Goal: Information Seeking & Learning: Find specific fact

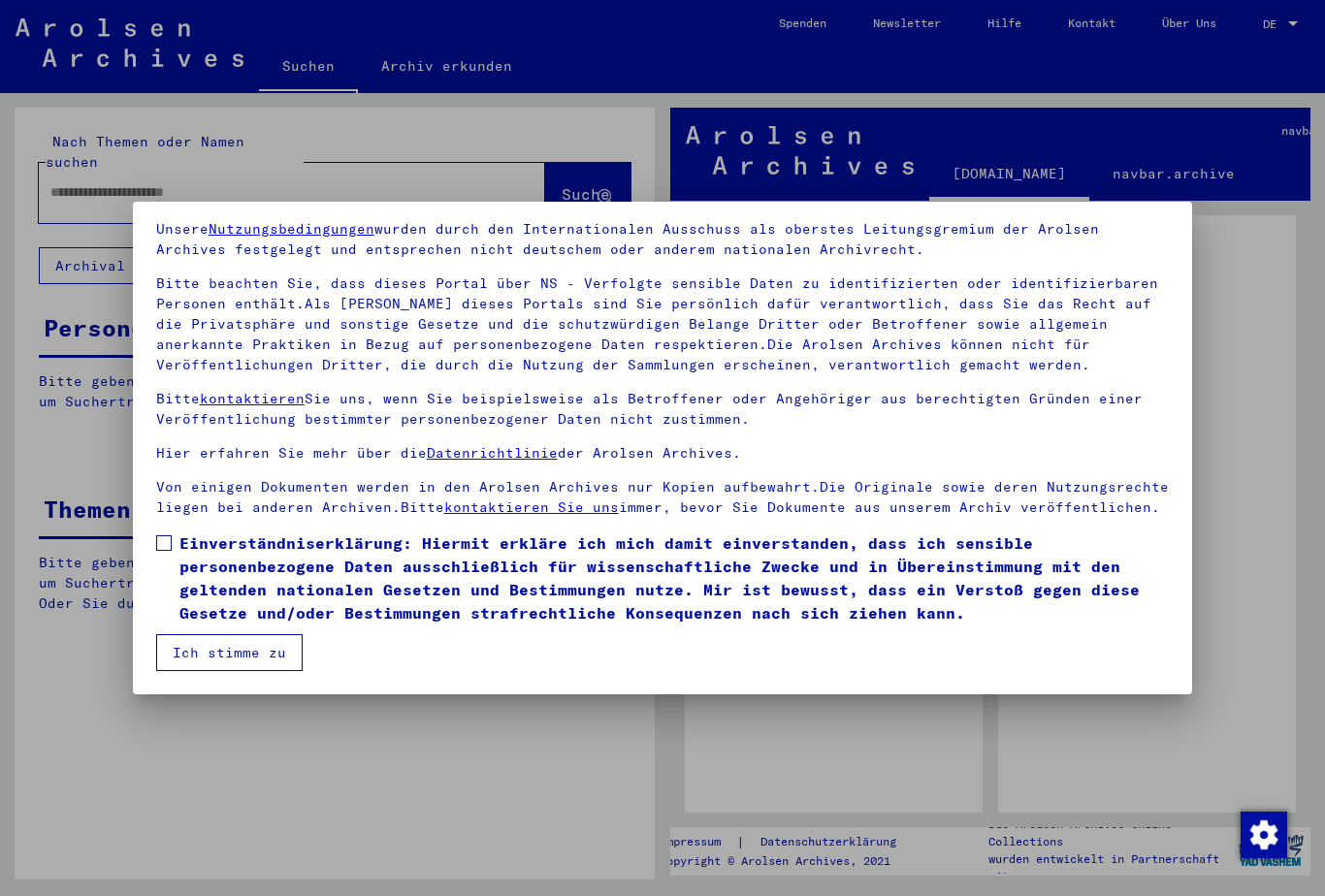
scroll to position [70, 0]
click at [168, 544] on span at bounding box center [164, 543] width 16 height 16
click at [204, 651] on button "Ich stimme zu" at bounding box center [229, 652] width 147 height 37
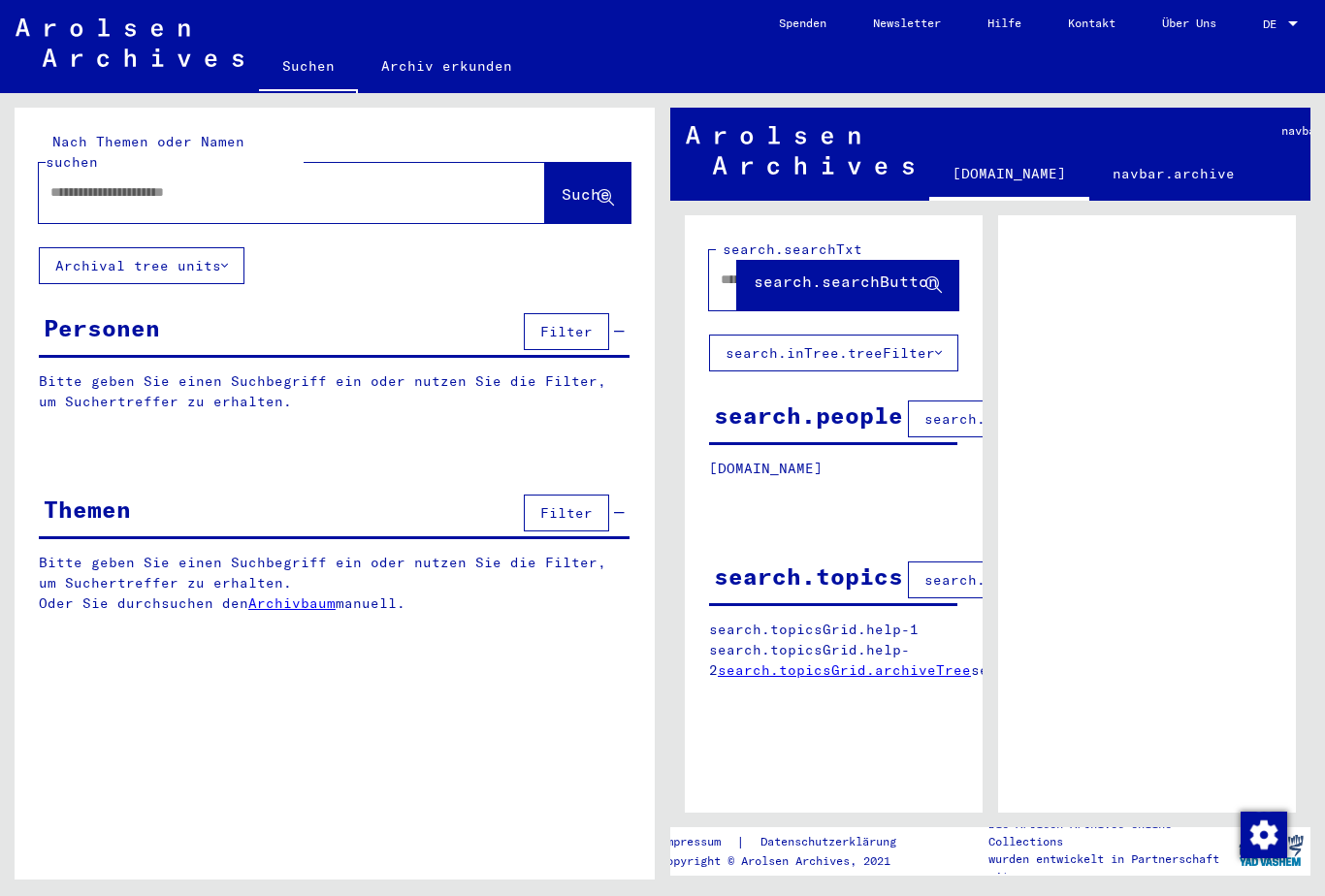
click at [67, 182] on input "text" at bounding box center [274, 192] width 448 height 20
type input "********"
click at [562, 184] on span "Suche" at bounding box center [586, 193] width 49 height 19
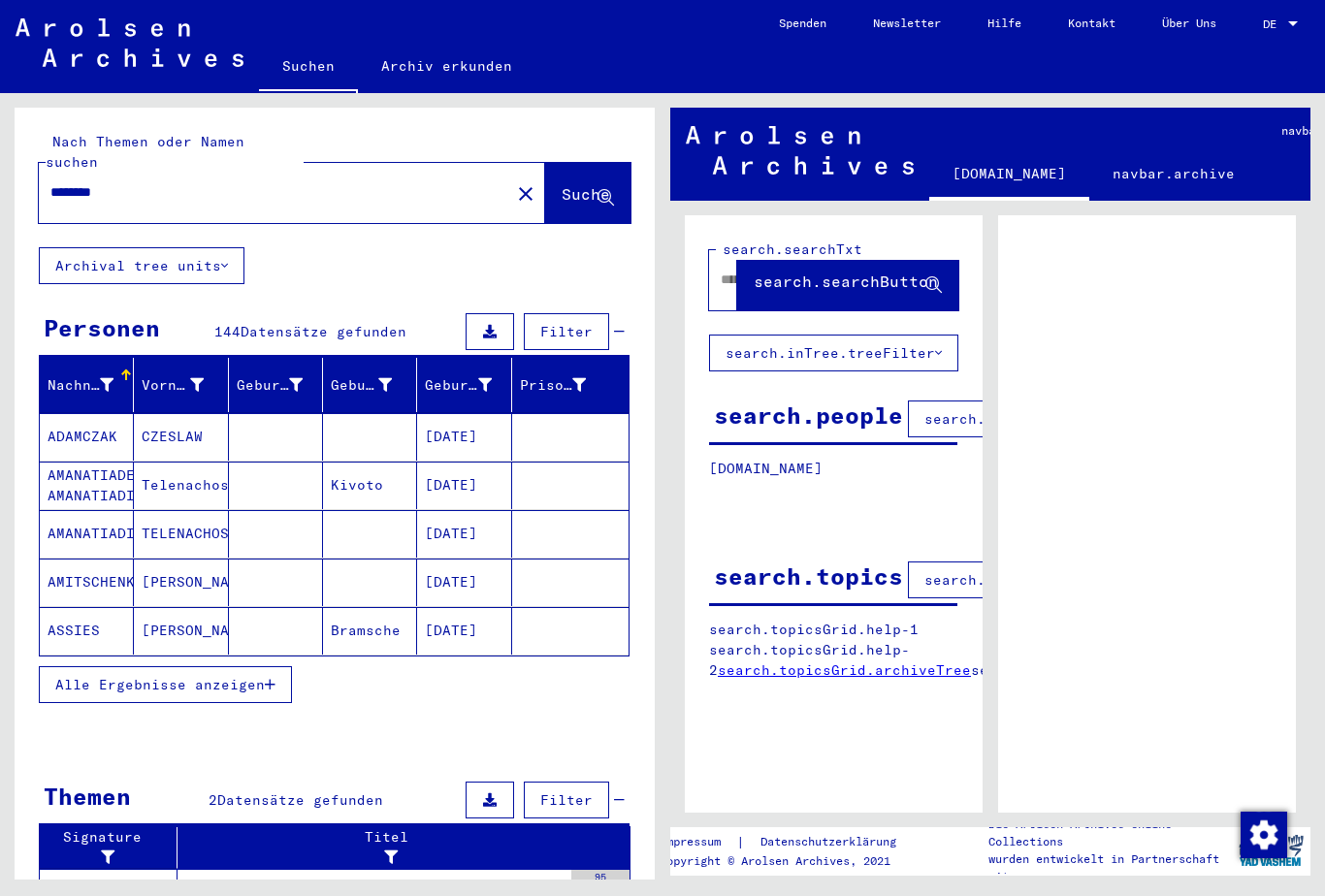
click at [267, 673] on button "Alle Ergebnisse anzeigen" at bounding box center [165, 684] width 253 height 37
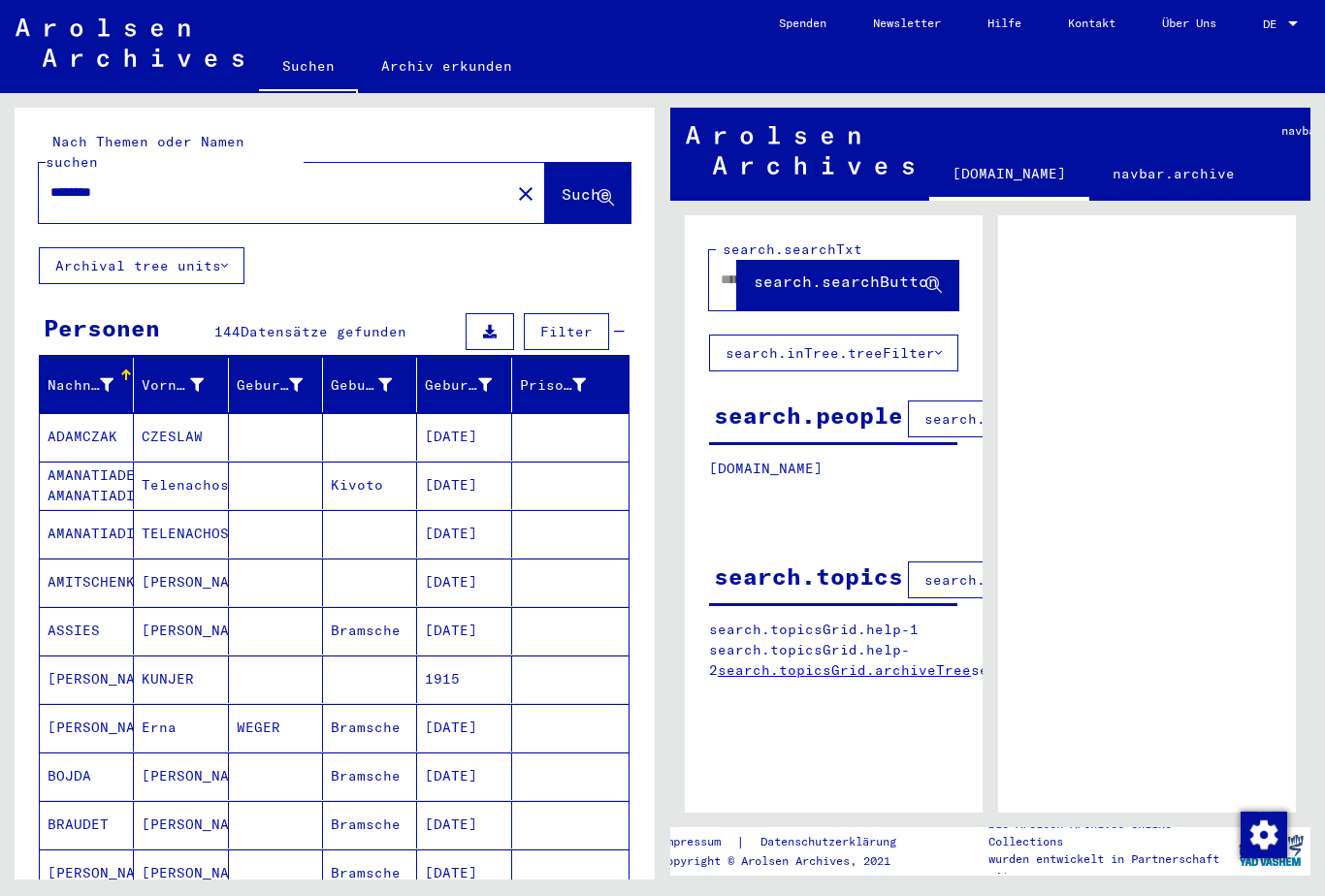
click at [624, 325] on icon at bounding box center [619, 332] width 11 height 14
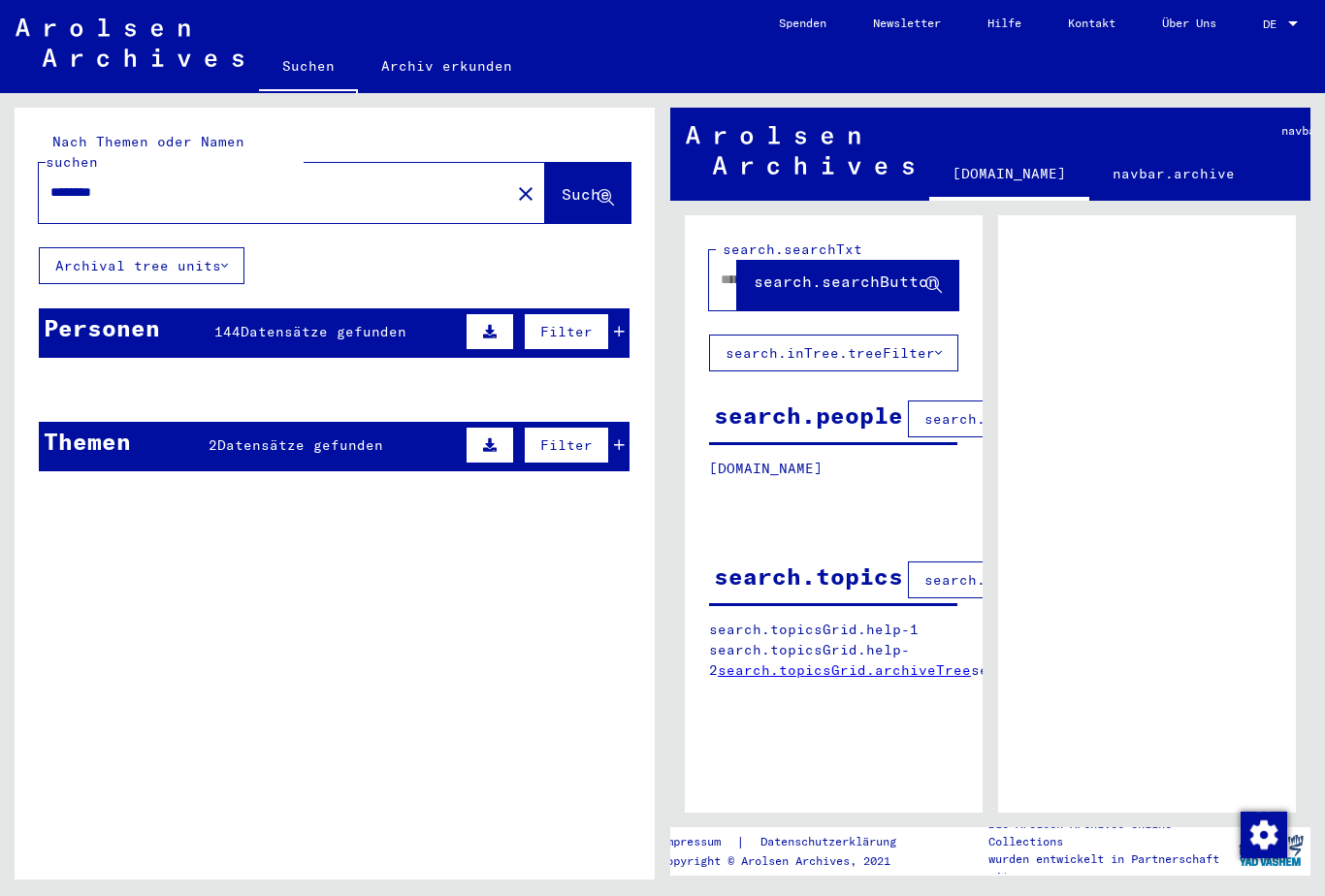
click at [619, 416] on mat-cell at bounding box center [570, 437] width 116 height 48
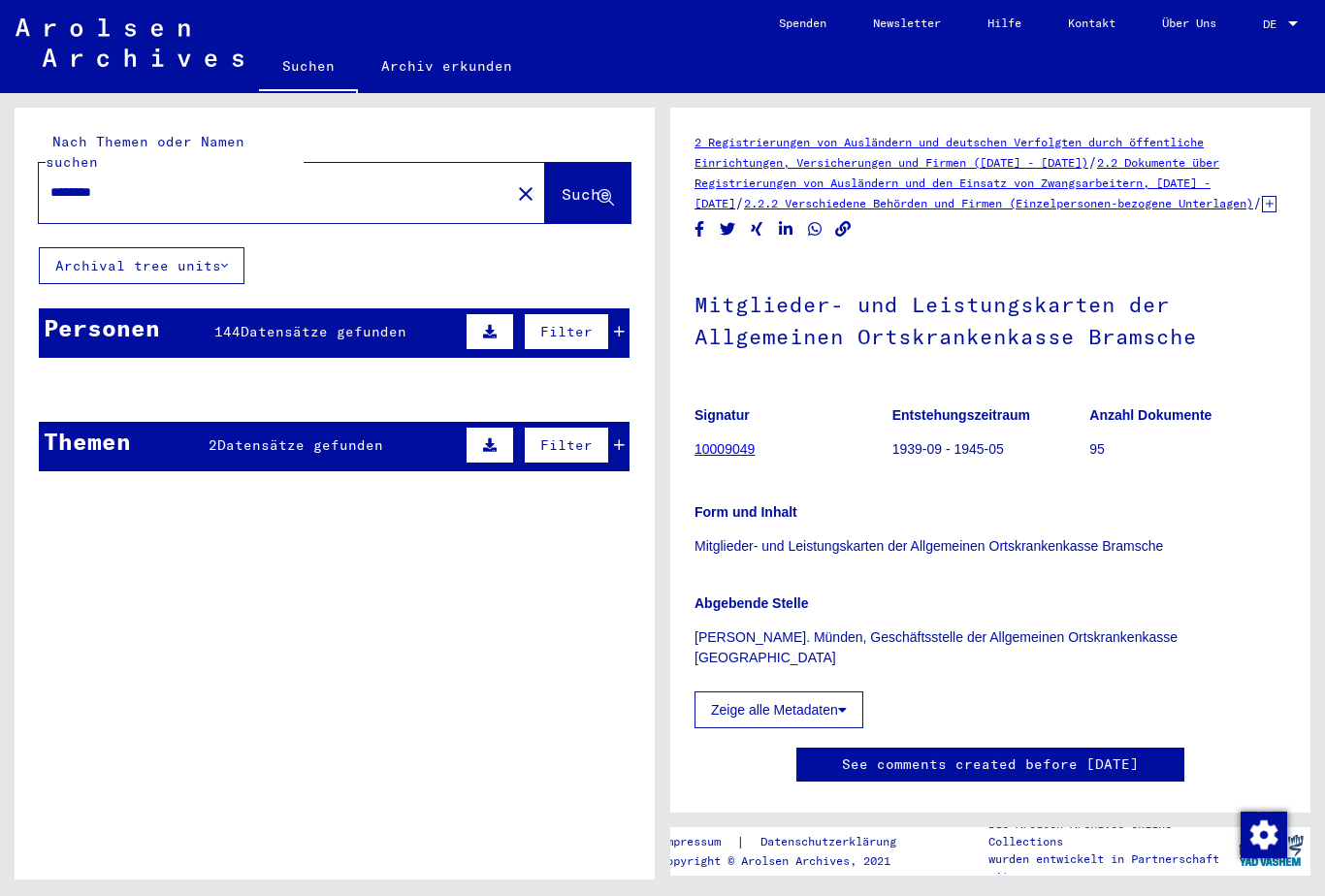
click at [626, 427] on mat-cell at bounding box center [570, 437] width 116 height 48
click at [125, 430] on mat-cell "ADAMCZAK" at bounding box center [87, 437] width 94 height 48
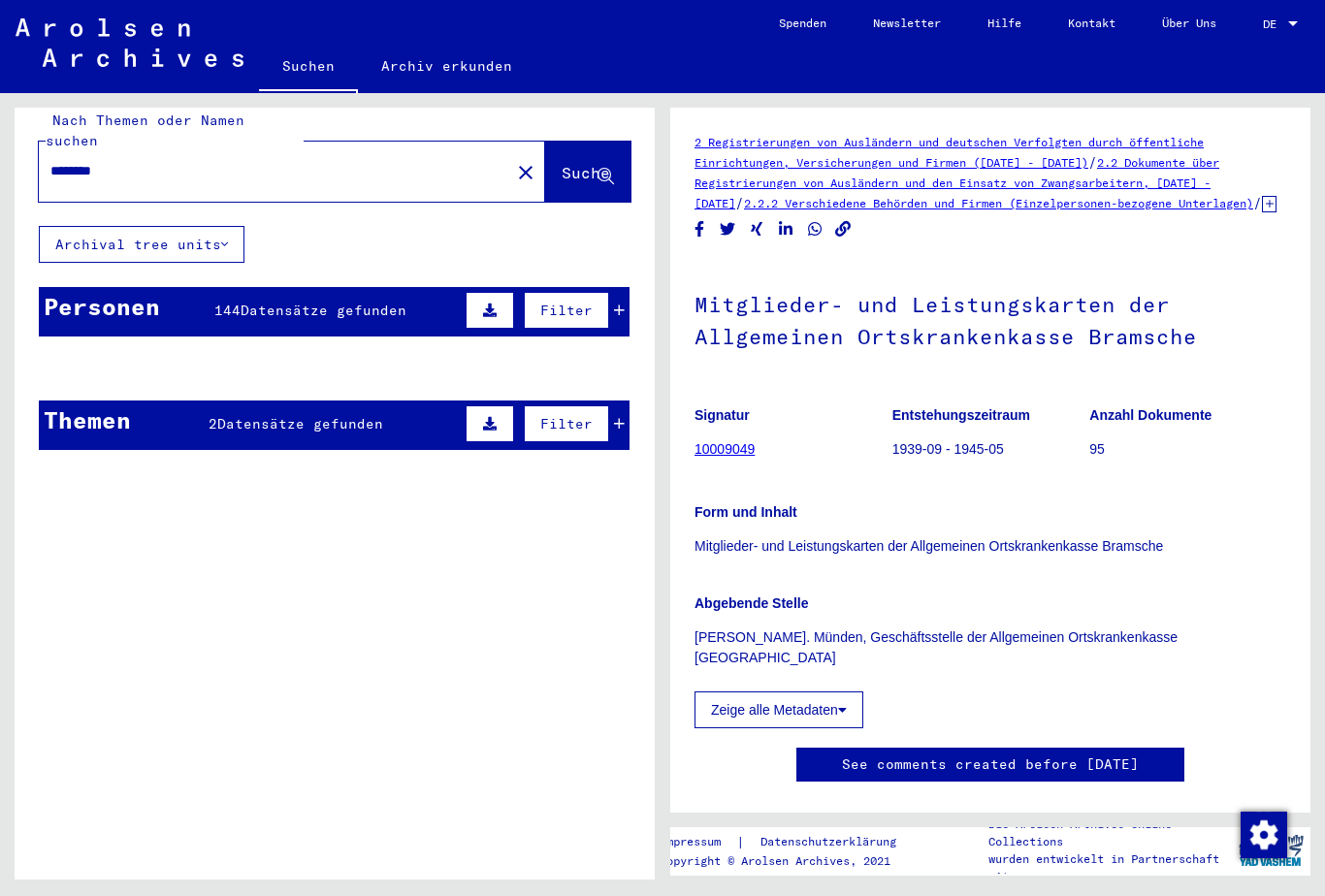
scroll to position [20, 0]
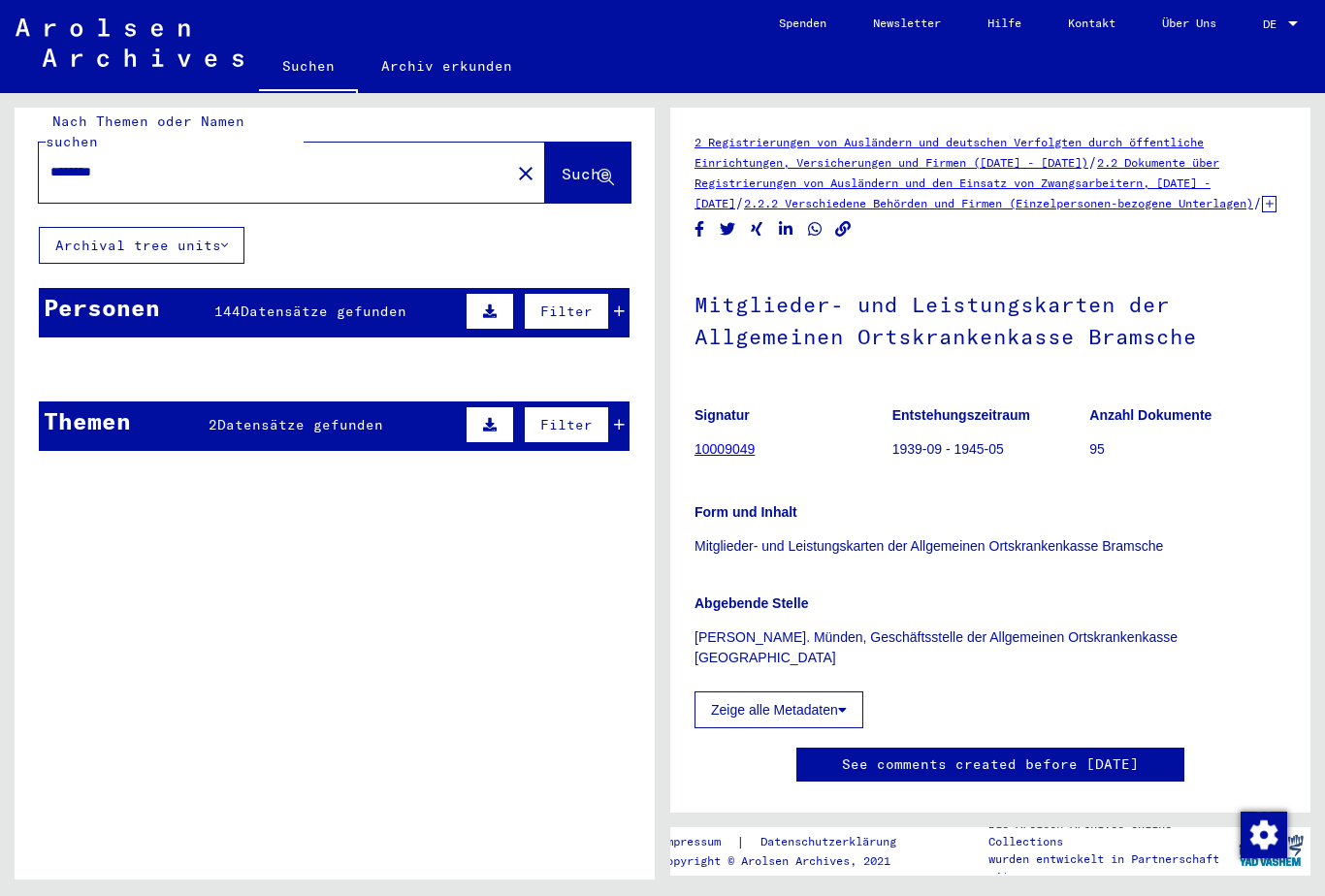
click at [358, 415] on mat-cell at bounding box center [370, 417] width 94 height 48
click at [489, 412] on button at bounding box center [490, 425] width 49 height 37
click at [63, 472] on button at bounding box center [69, 476] width 62 height 37
click at [622, 414] on mat-cell at bounding box center [570, 417] width 116 height 48
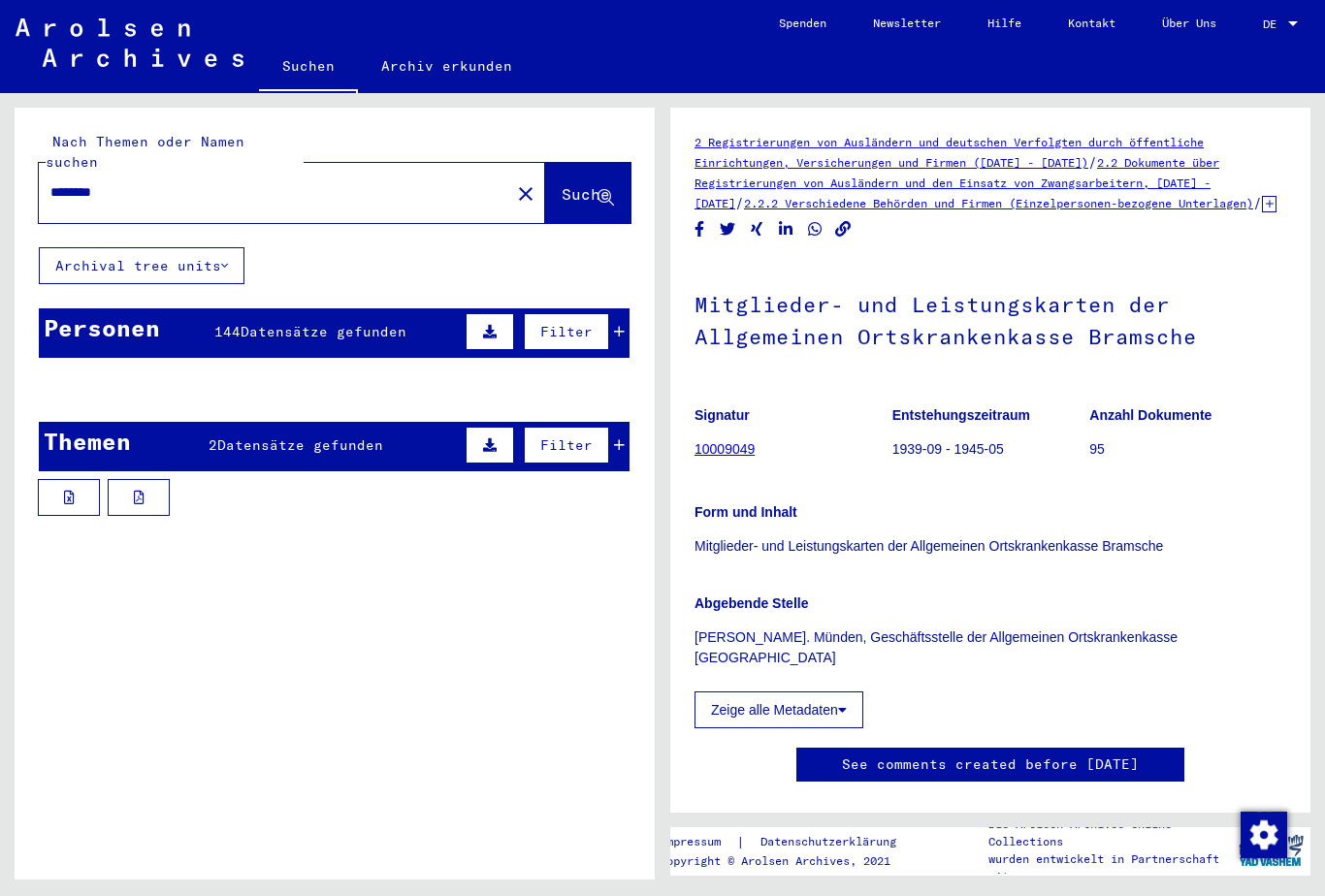
scroll to position [0, 0]
click at [617, 424] on mat-cell at bounding box center [570, 437] width 116 height 48
click at [608, 427] on button "Filter" at bounding box center [566, 445] width 85 height 37
click at [605, 427] on button "Filter" at bounding box center [566, 445] width 85 height 37
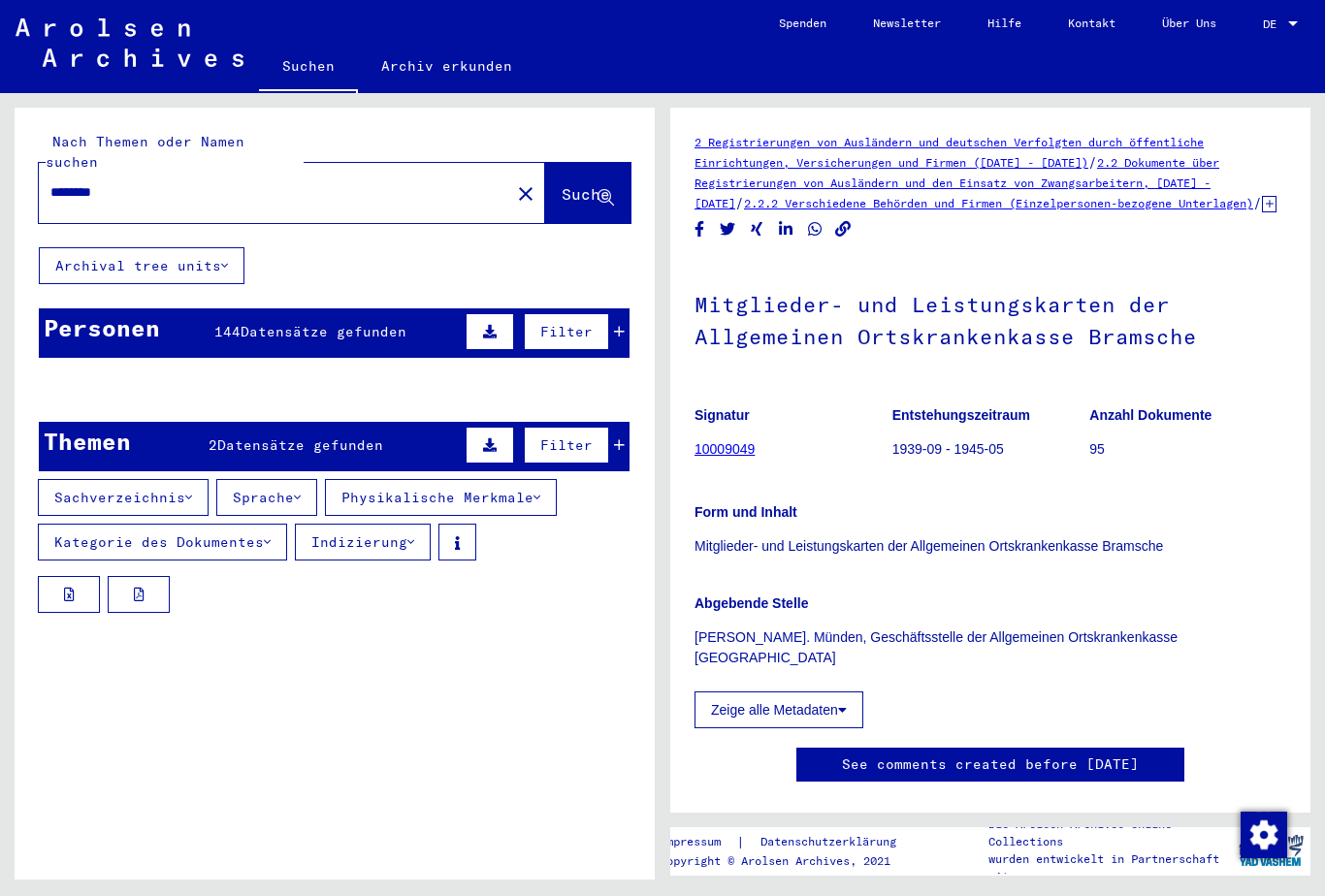
click at [375, 529] on button "Indizierung" at bounding box center [363, 541] width 136 height 37
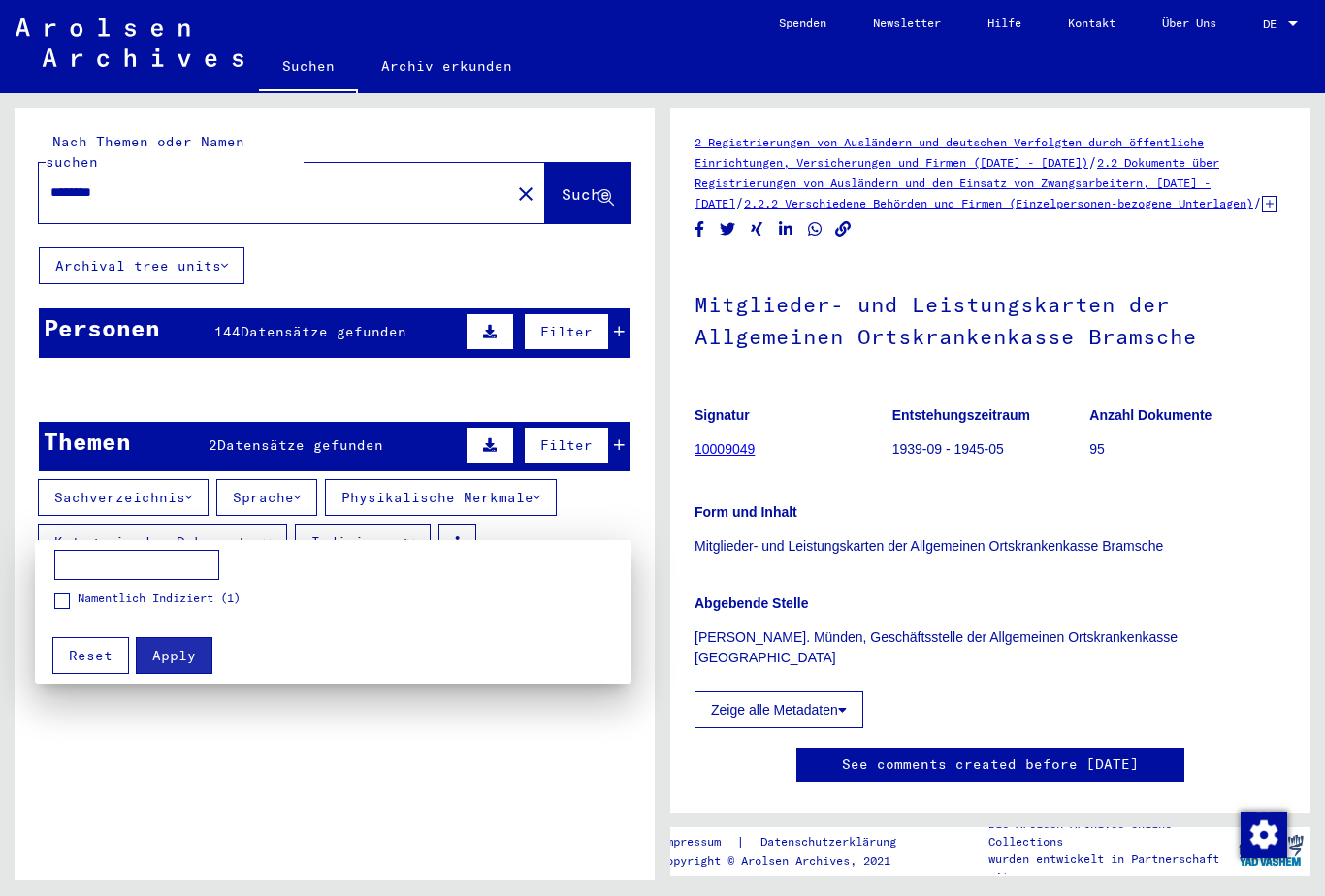
click at [74, 661] on span "Reset" at bounding box center [91, 654] width 44 height 17
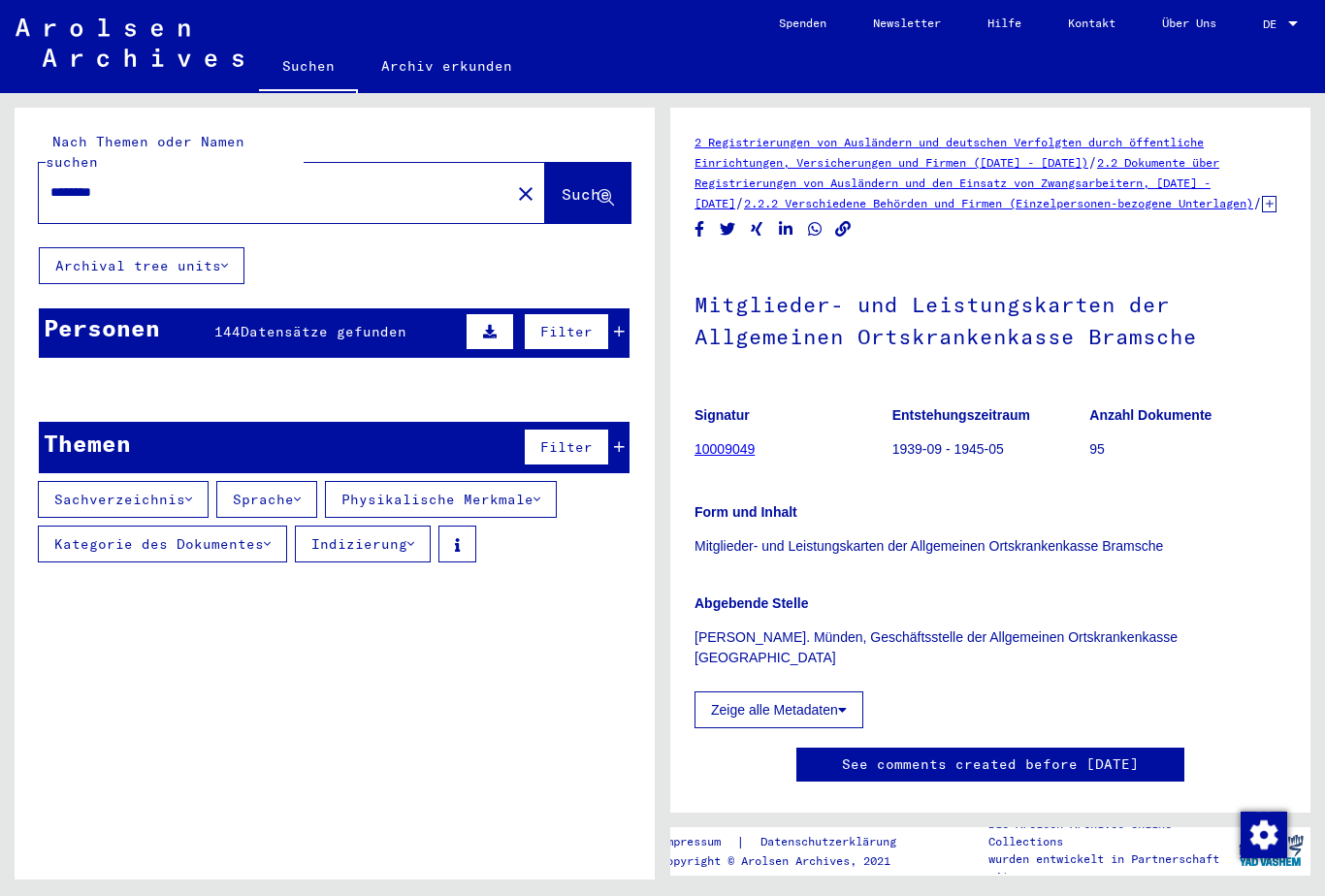
click at [42, 309] on div "Personen 144 Datensätze gefunden Filter" at bounding box center [334, 333] width 591 height 49
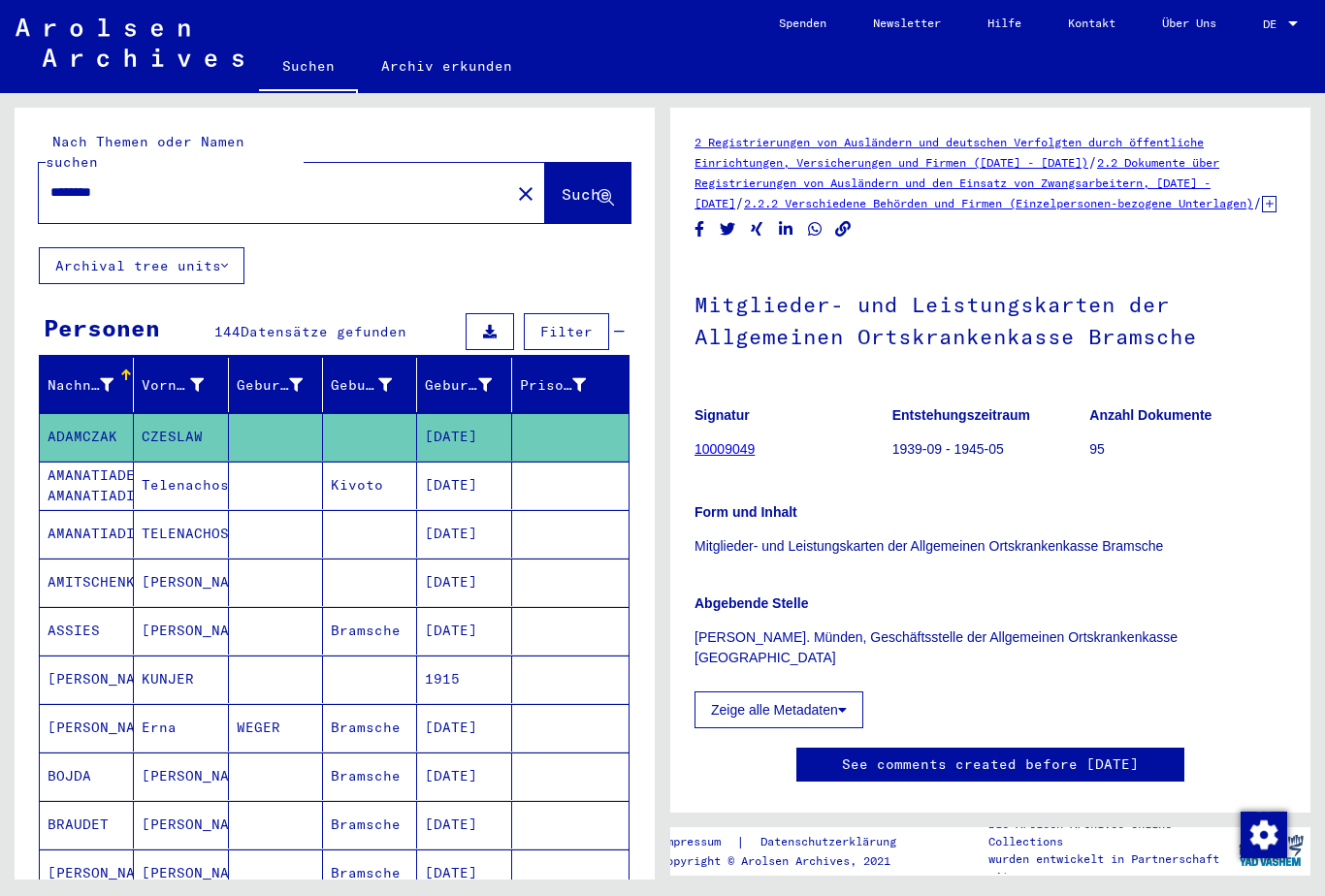
click at [595, 184] on span "Suche" at bounding box center [586, 193] width 49 height 19
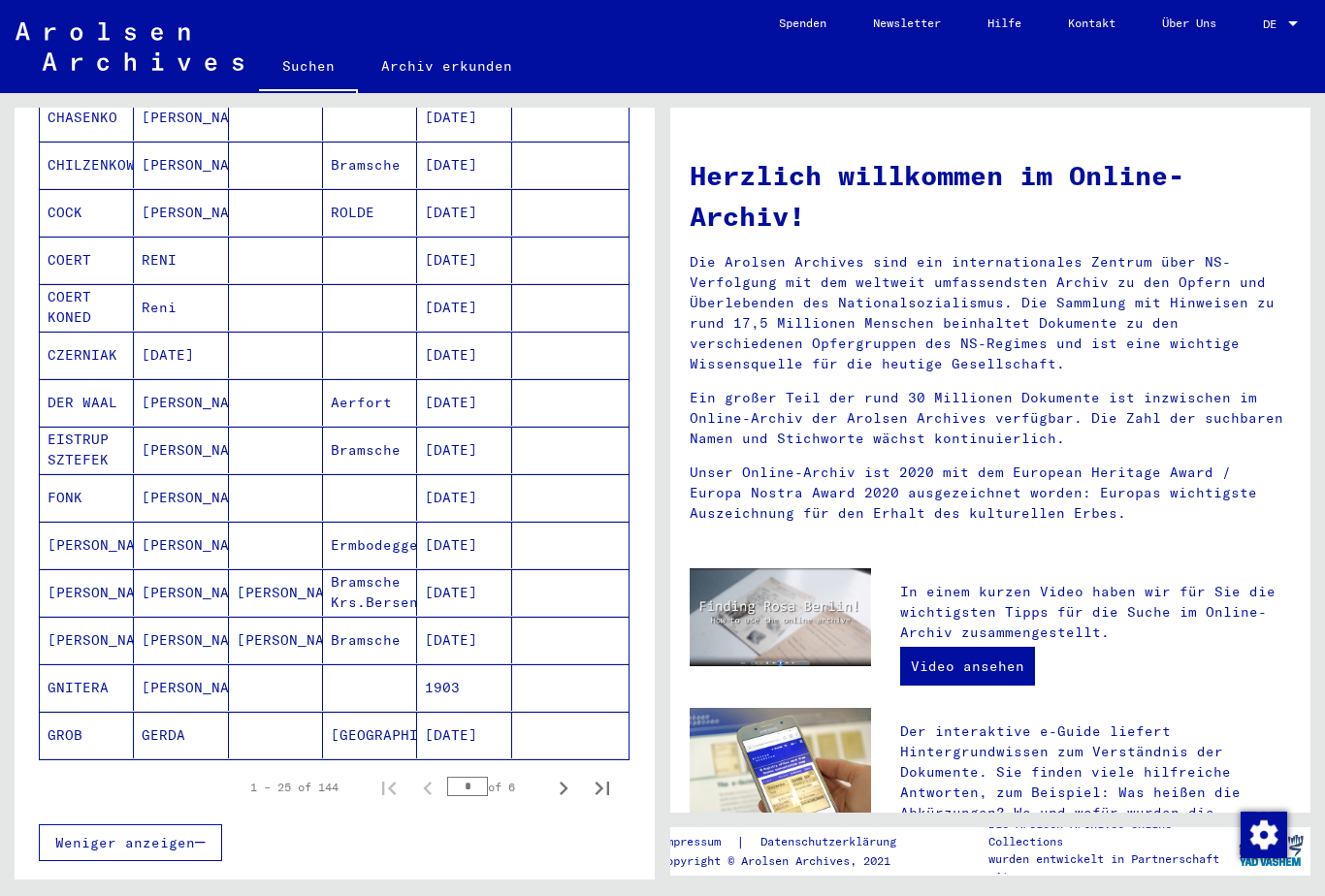
scroll to position [842, 0]
click at [74, 426] on mat-cell "EISTRUP SZTEFEK" at bounding box center [87, 448] width 94 height 47
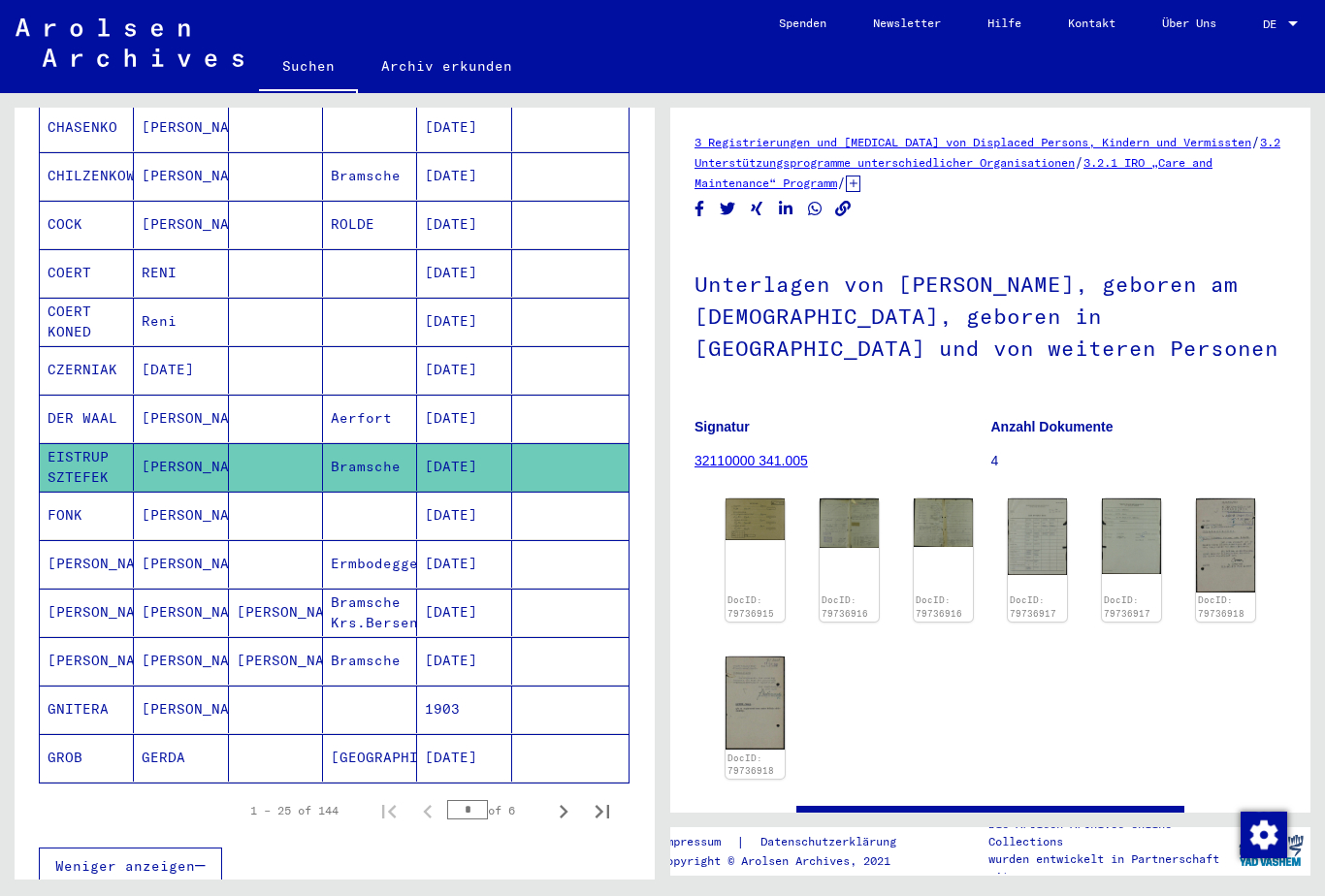
click at [67, 395] on mat-cell "DER WAAL" at bounding box center [87, 419] width 94 height 48
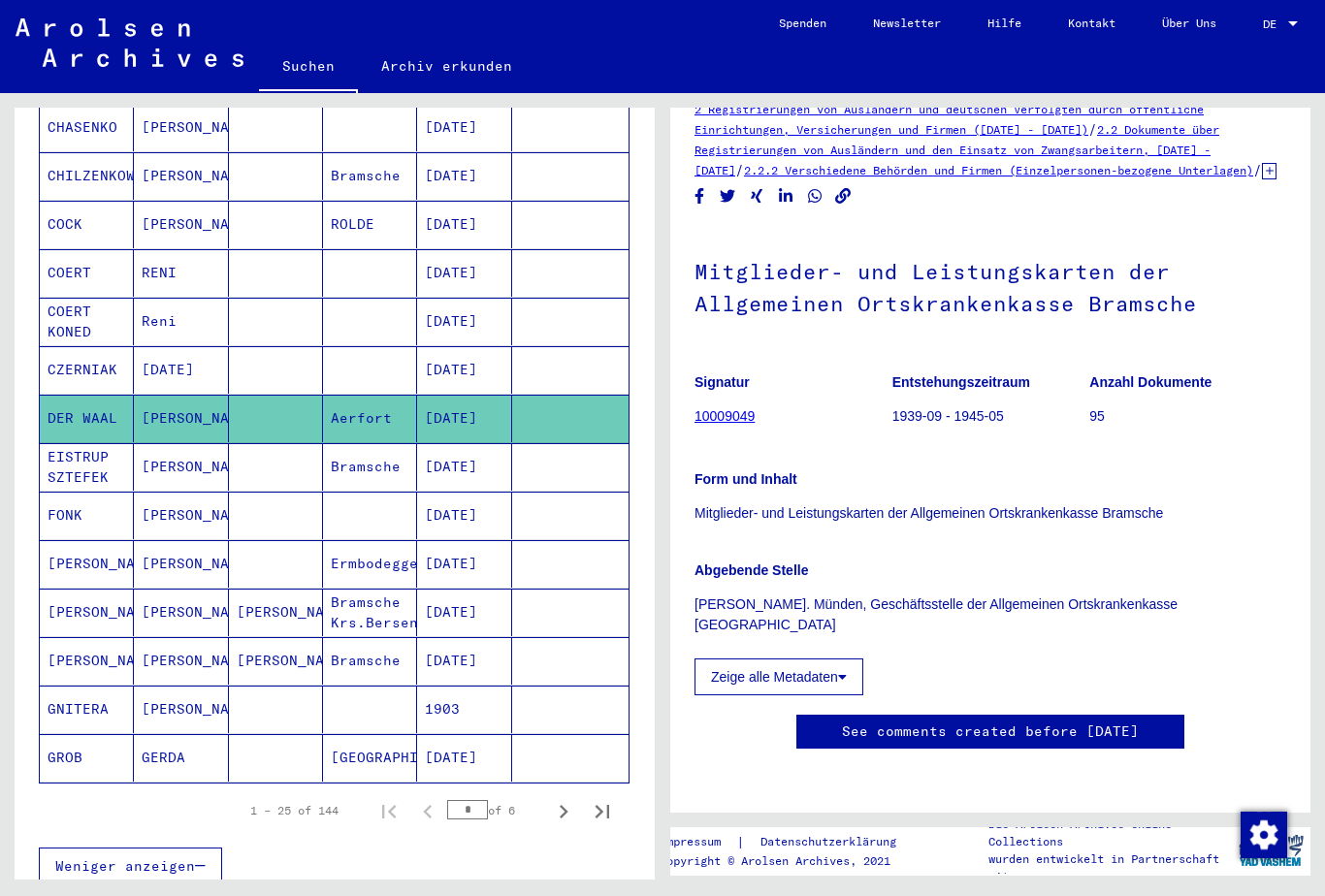
scroll to position [47, 0]
click at [708, 409] on link "10009049" at bounding box center [724, 417] width 60 height 16
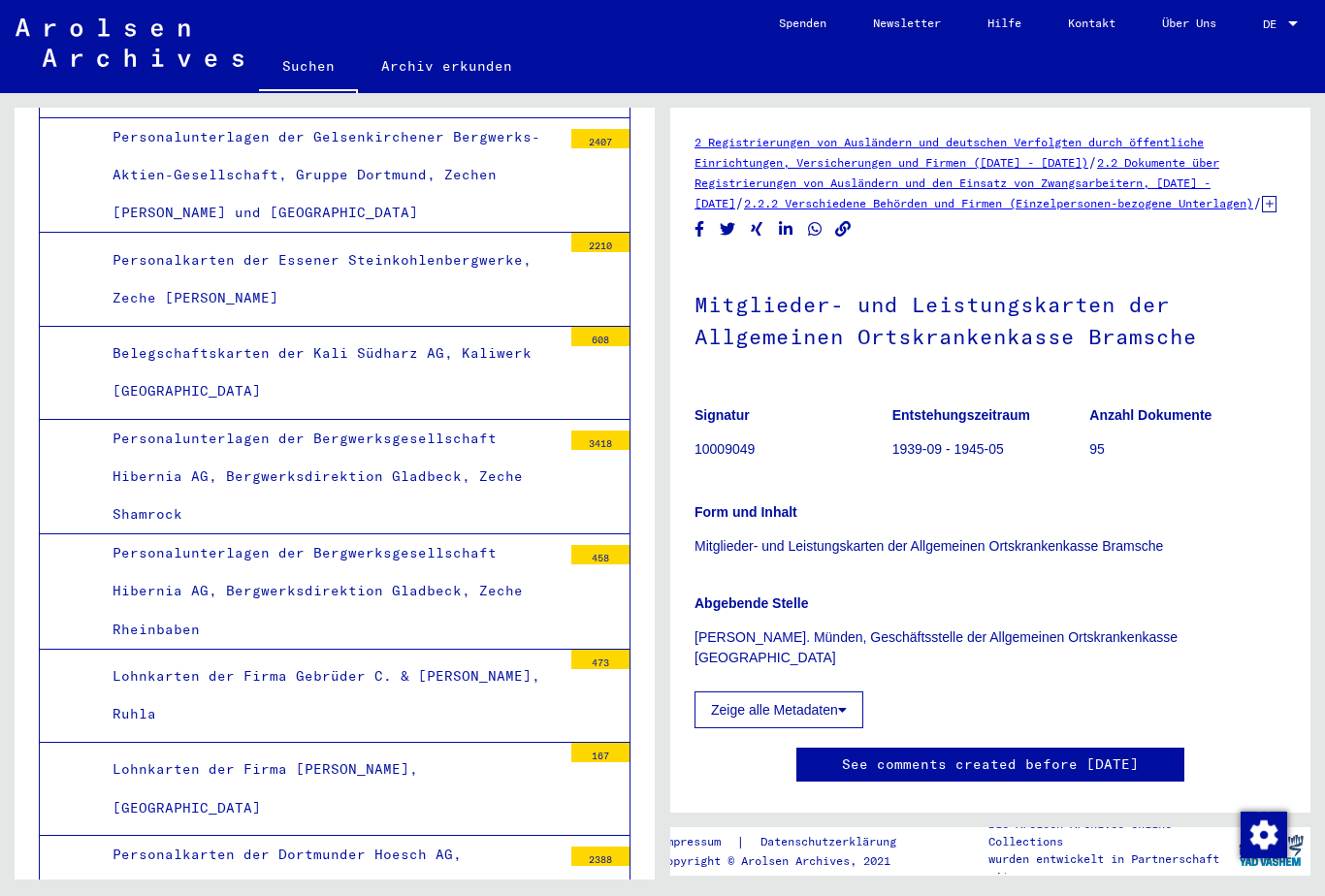
scroll to position [11048, 0]
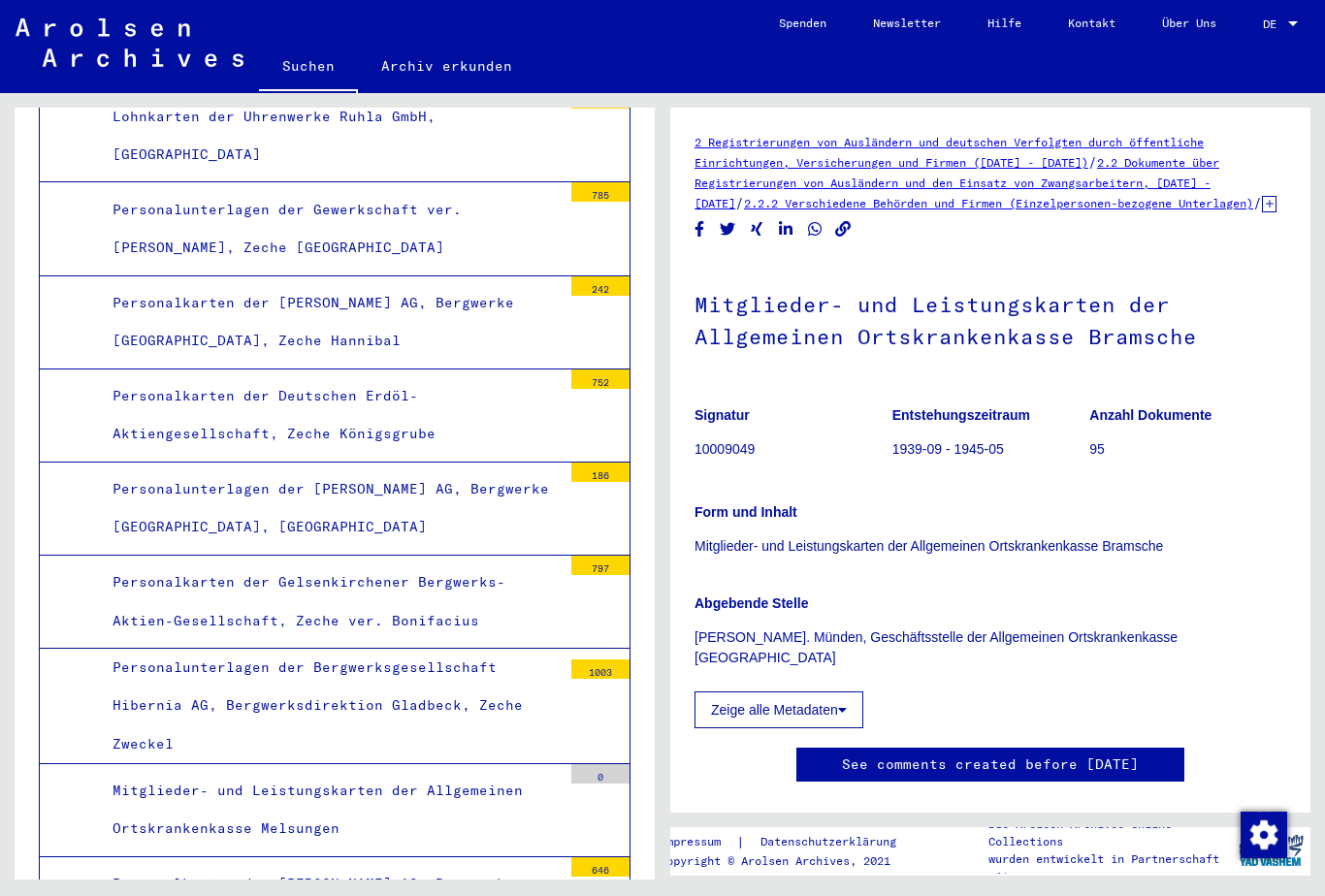
click at [3, 746] on div "Archivbaum der Arolsen Archives 0 - Globale Findmittel 1 - Inhaftierungsdokumen…" at bounding box center [331, 485] width 662 height 786
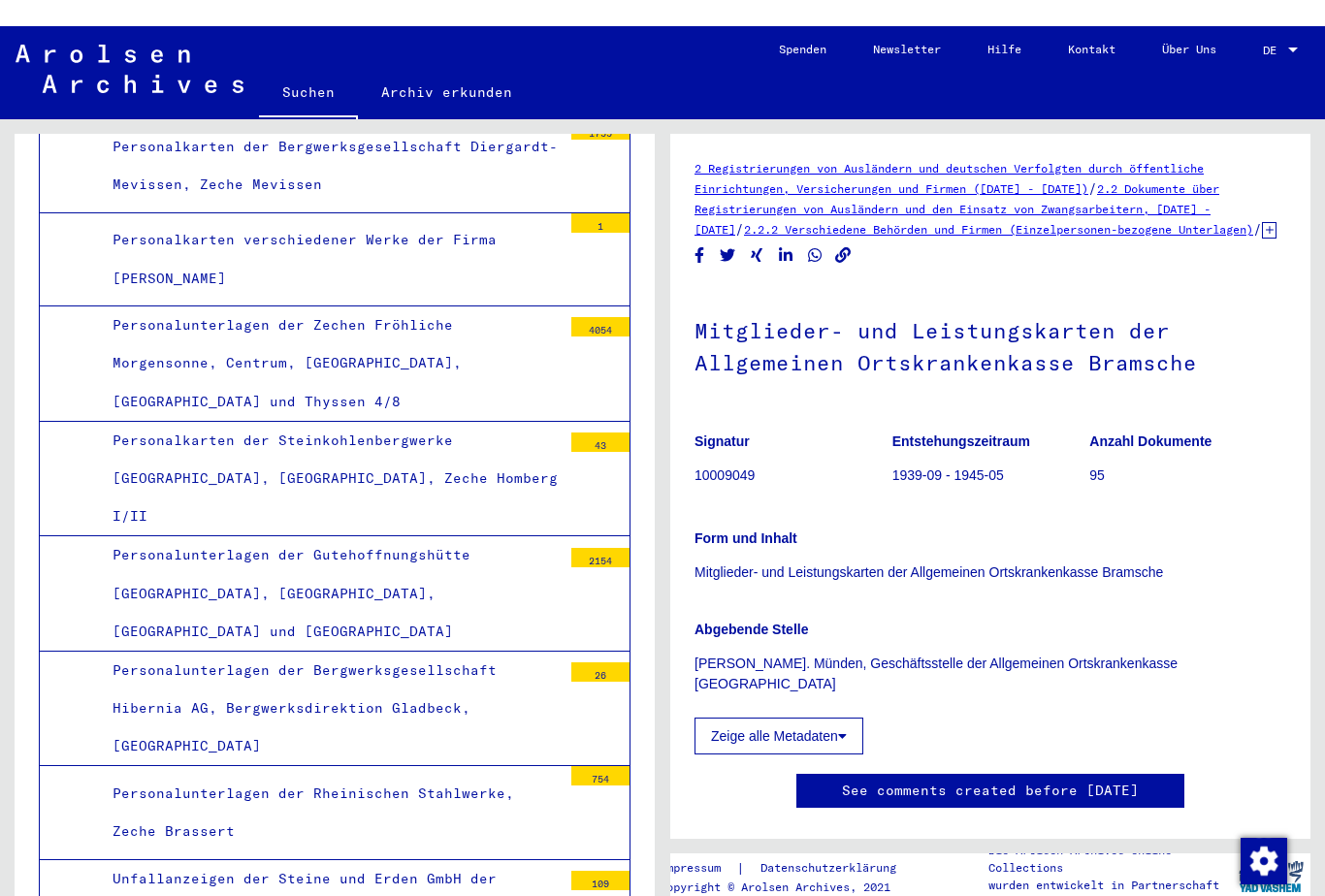
scroll to position [14201, 0]
